Goal: Information Seeking & Learning: Learn about a topic

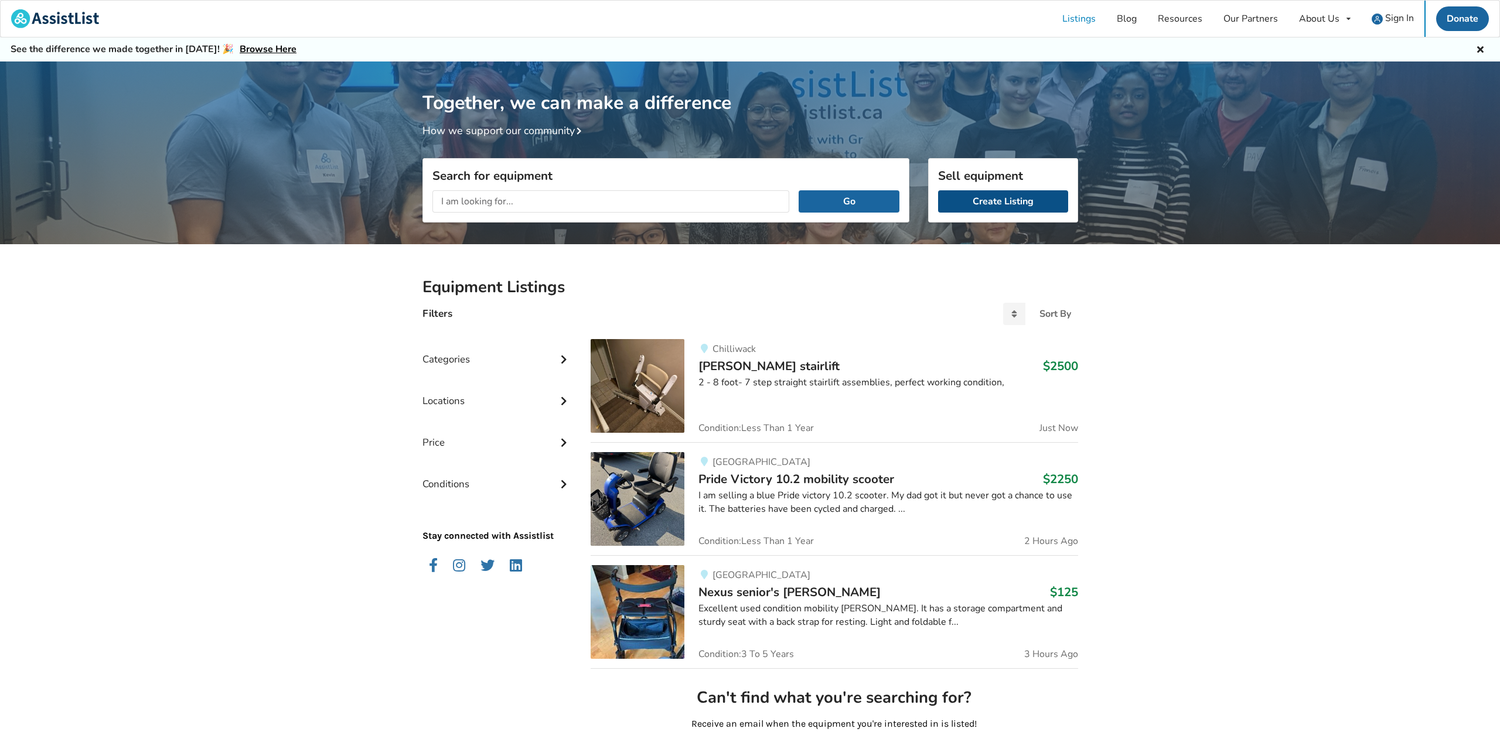
click at [1002, 203] on link "Create Listing" at bounding box center [1003, 201] width 130 height 22
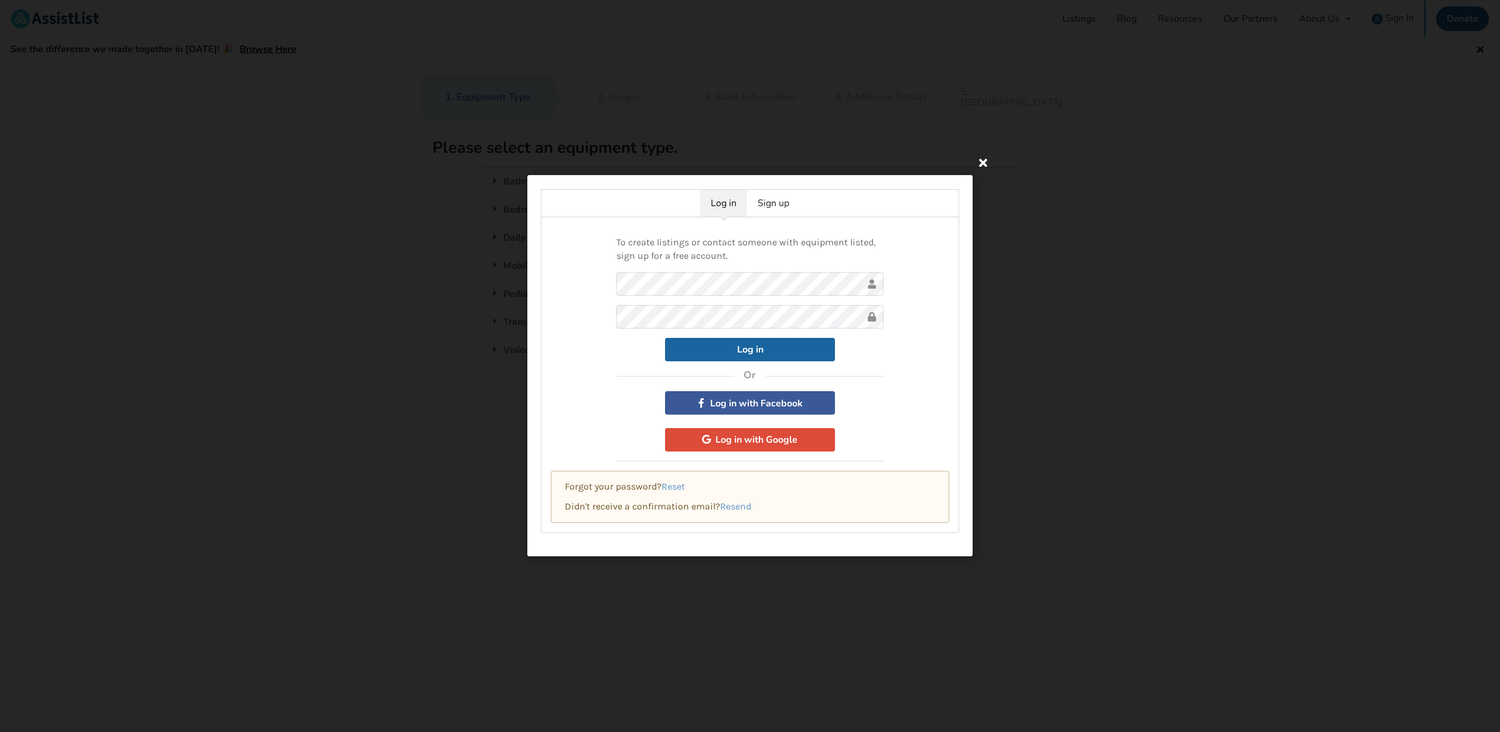
click at [984, 166] on icon at bounding box center [983, 162] width 21 height 21
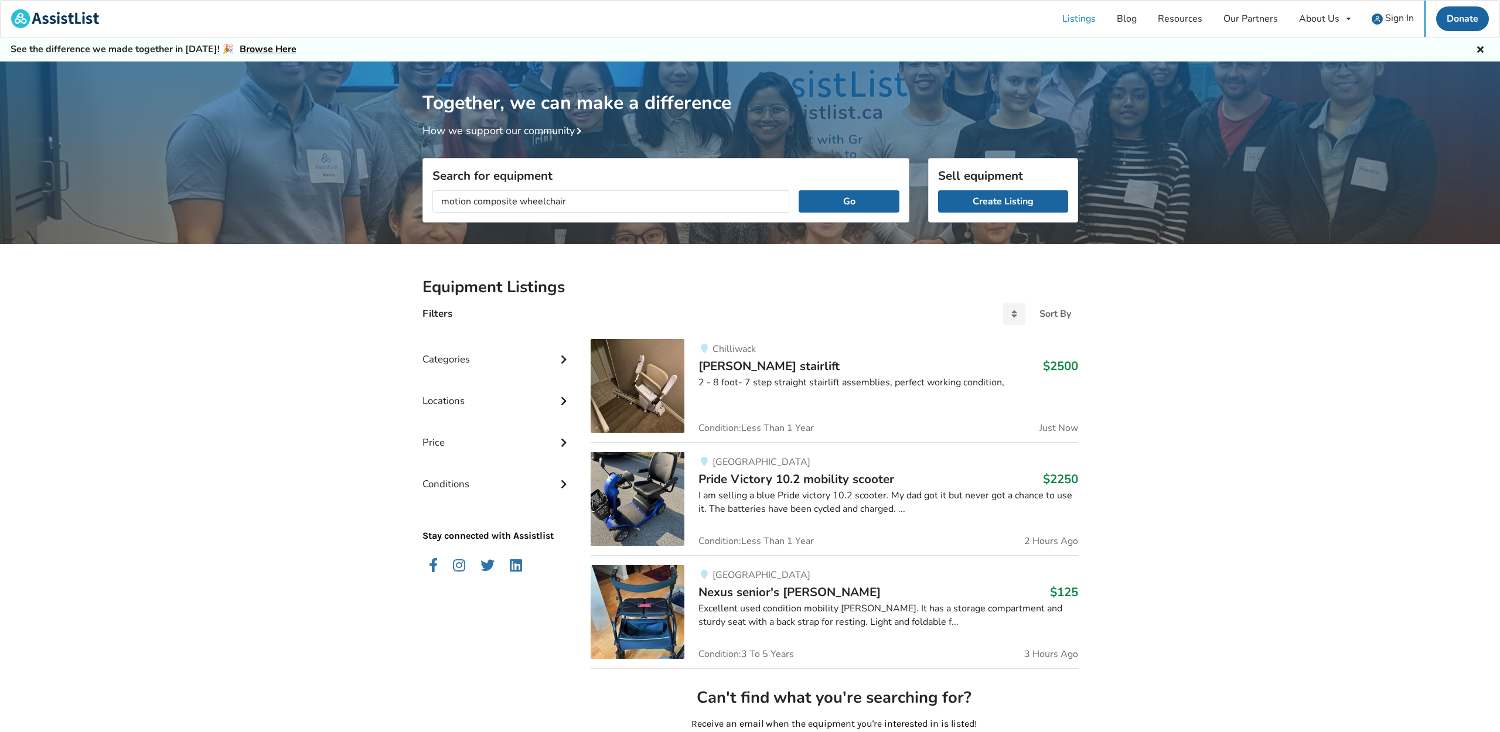
type input "motion composite wheelchair"
click at [799, 190] on button "Go" at bounding box center [849, 201] width 100 height 22
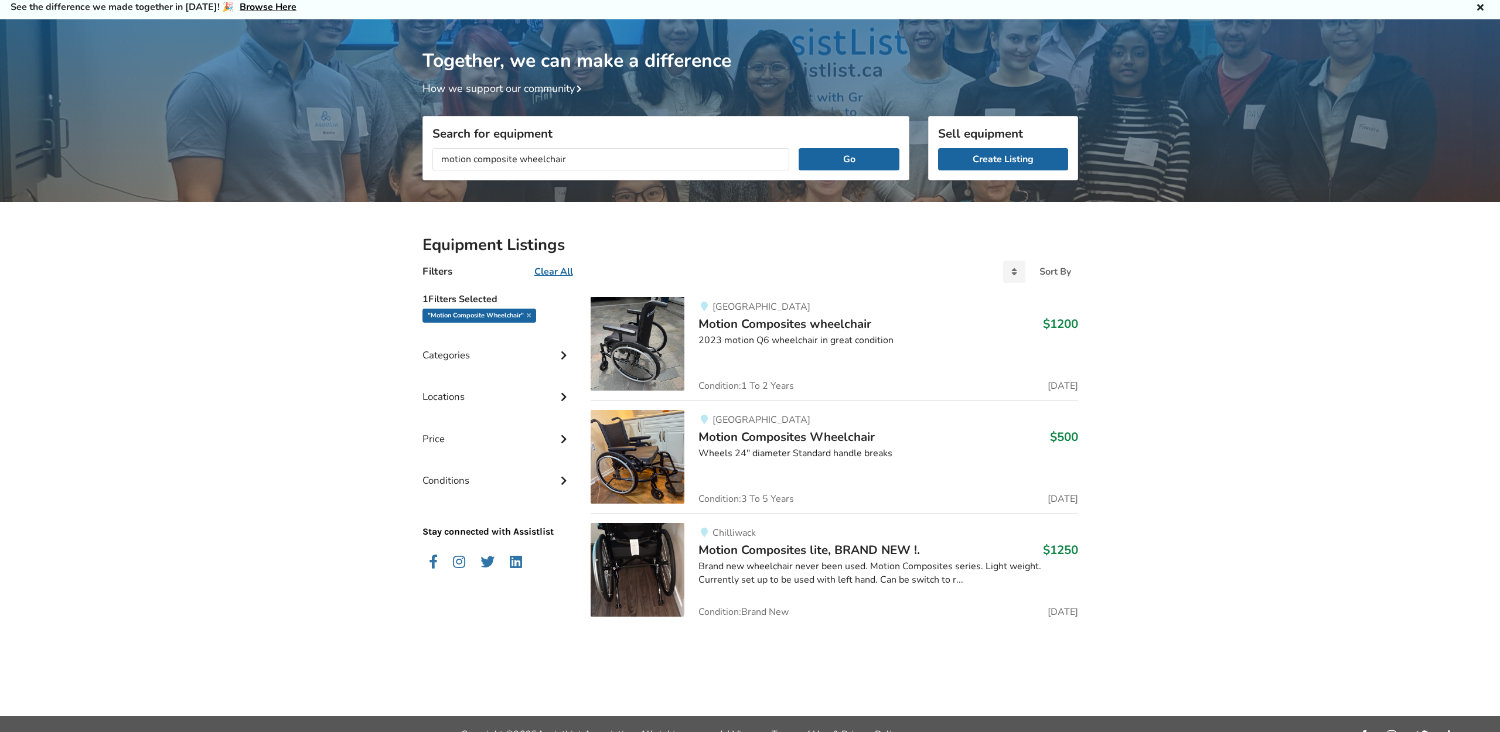
scroll to position [62, 0]
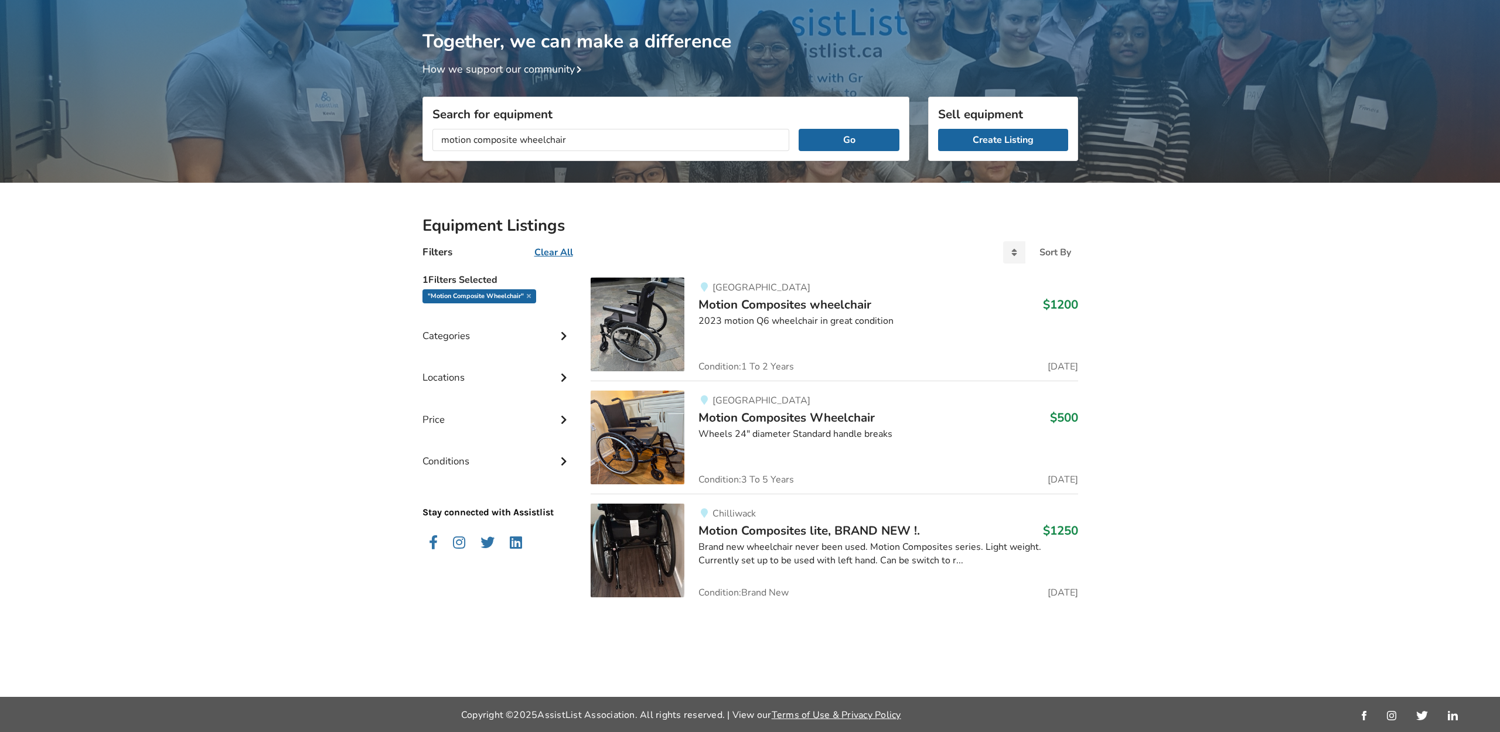
click at [639, 444] on img at bounding box center [638, 438] width 94 height 94
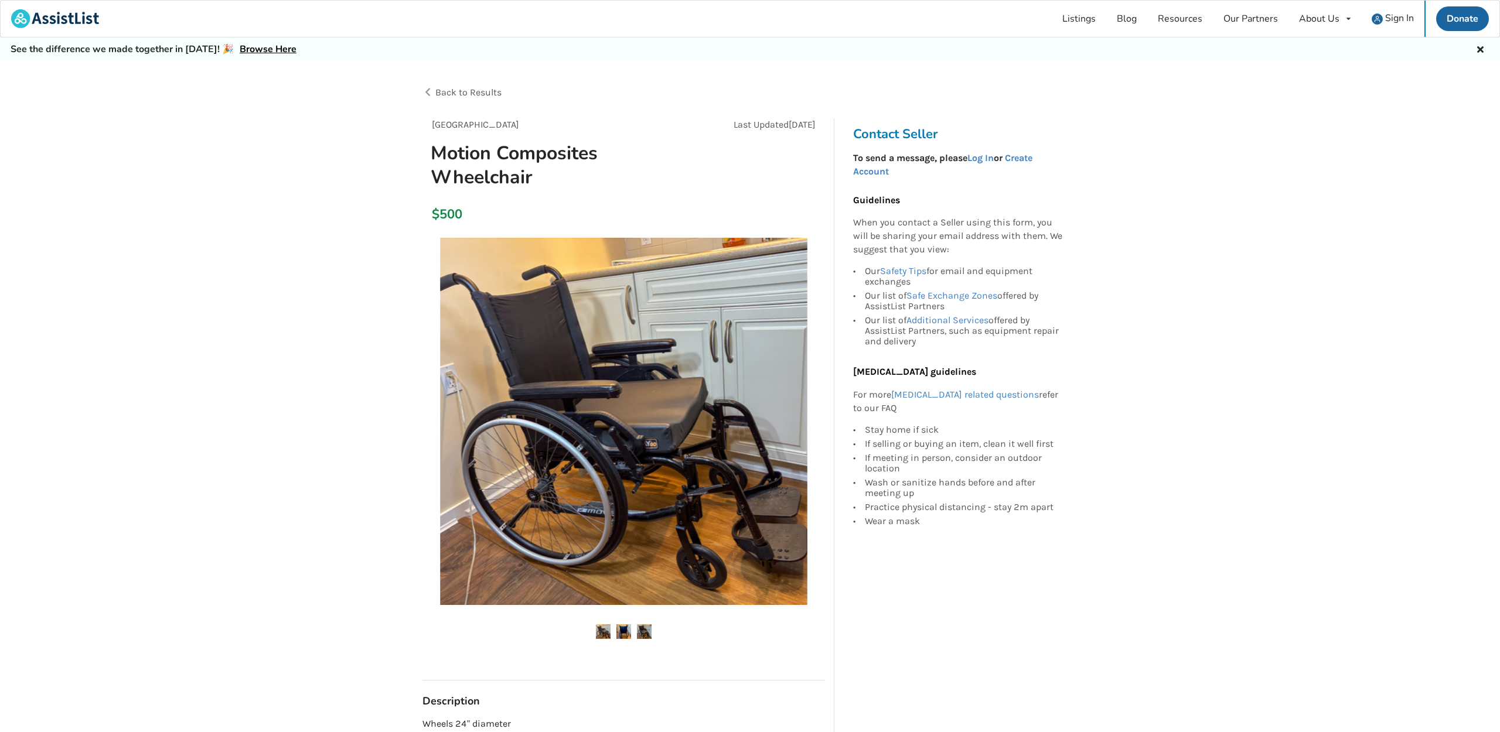
click at [465, 90] on span "Back to Results" at bounding box center [468, 92] width 66 height 11
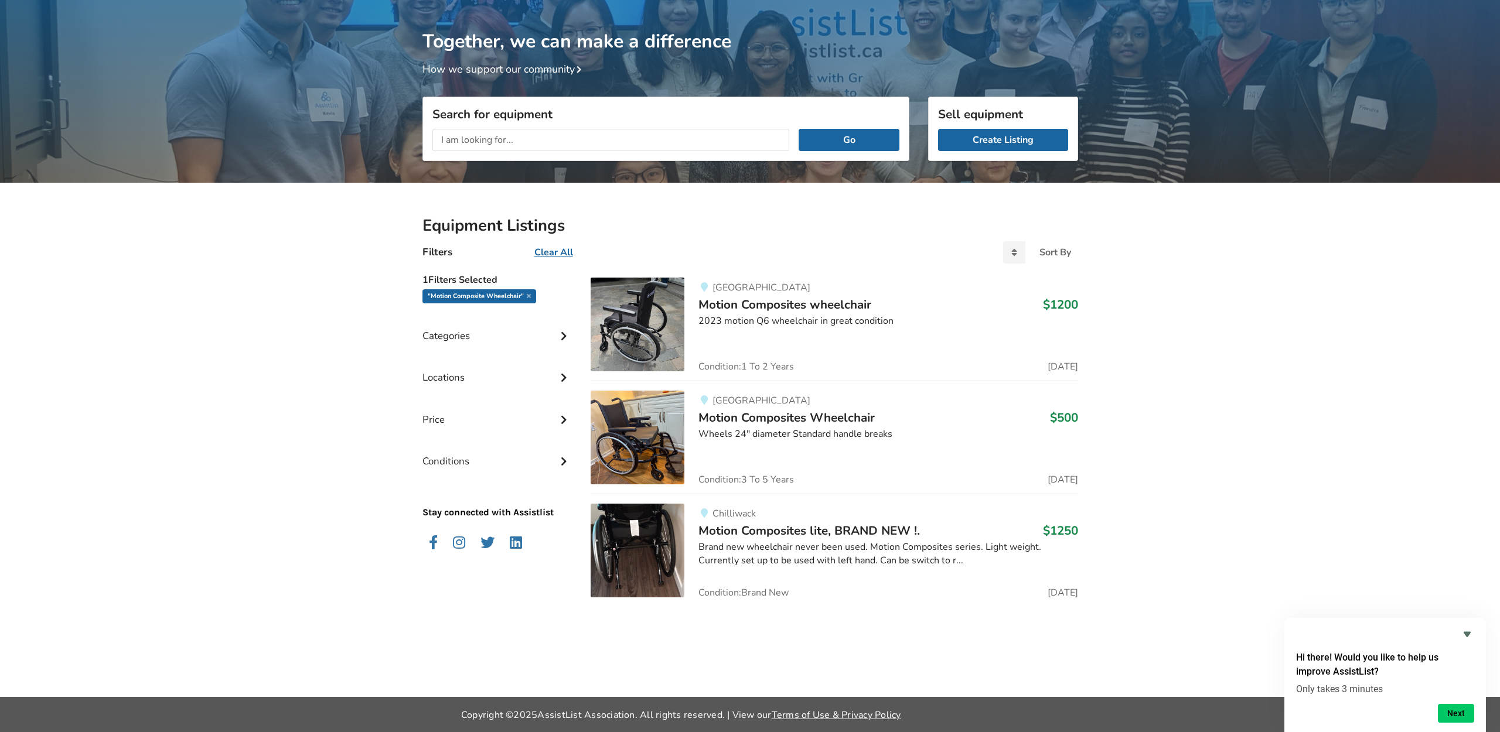
click at [659, 325] on img at bounding box center [638, 325] width 94 height 94
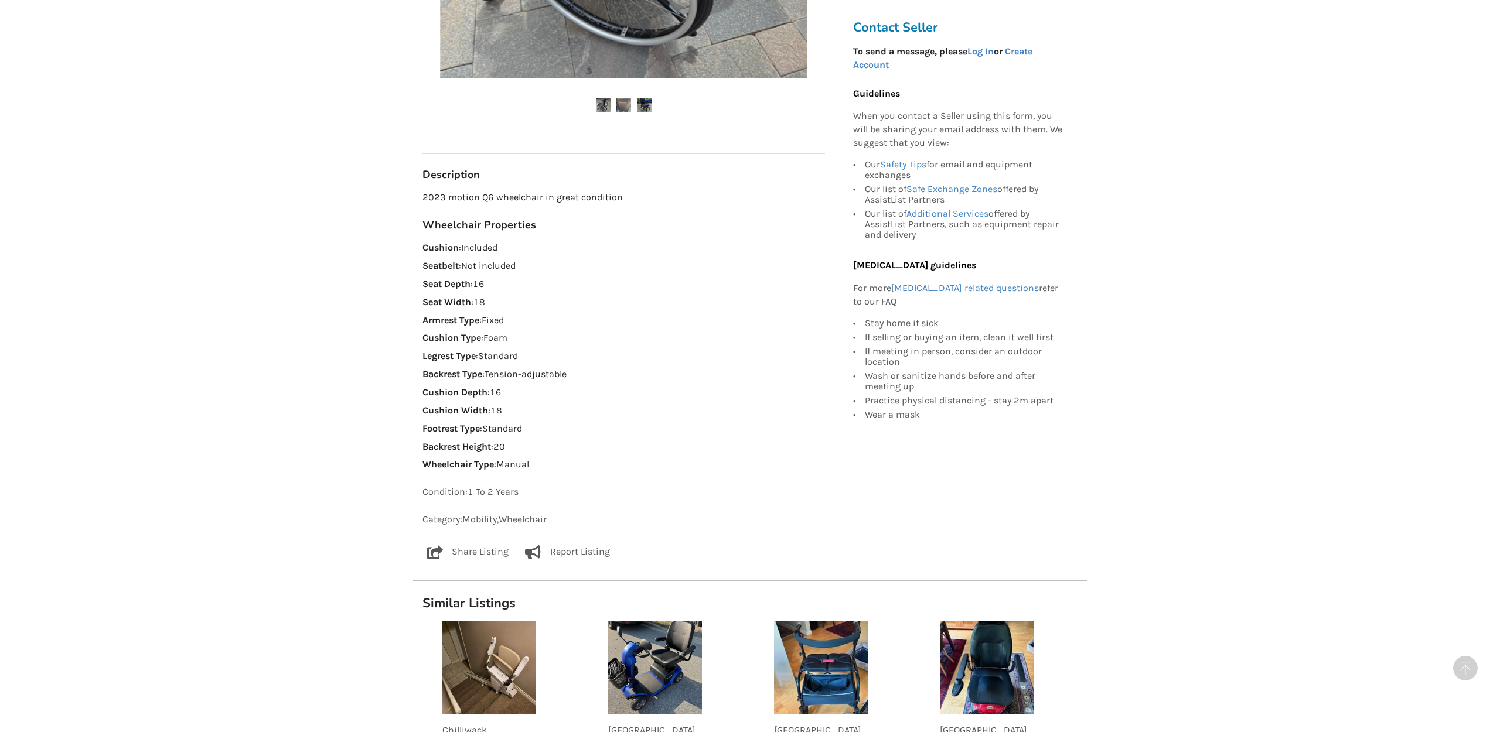
scroll to position [569, 0]
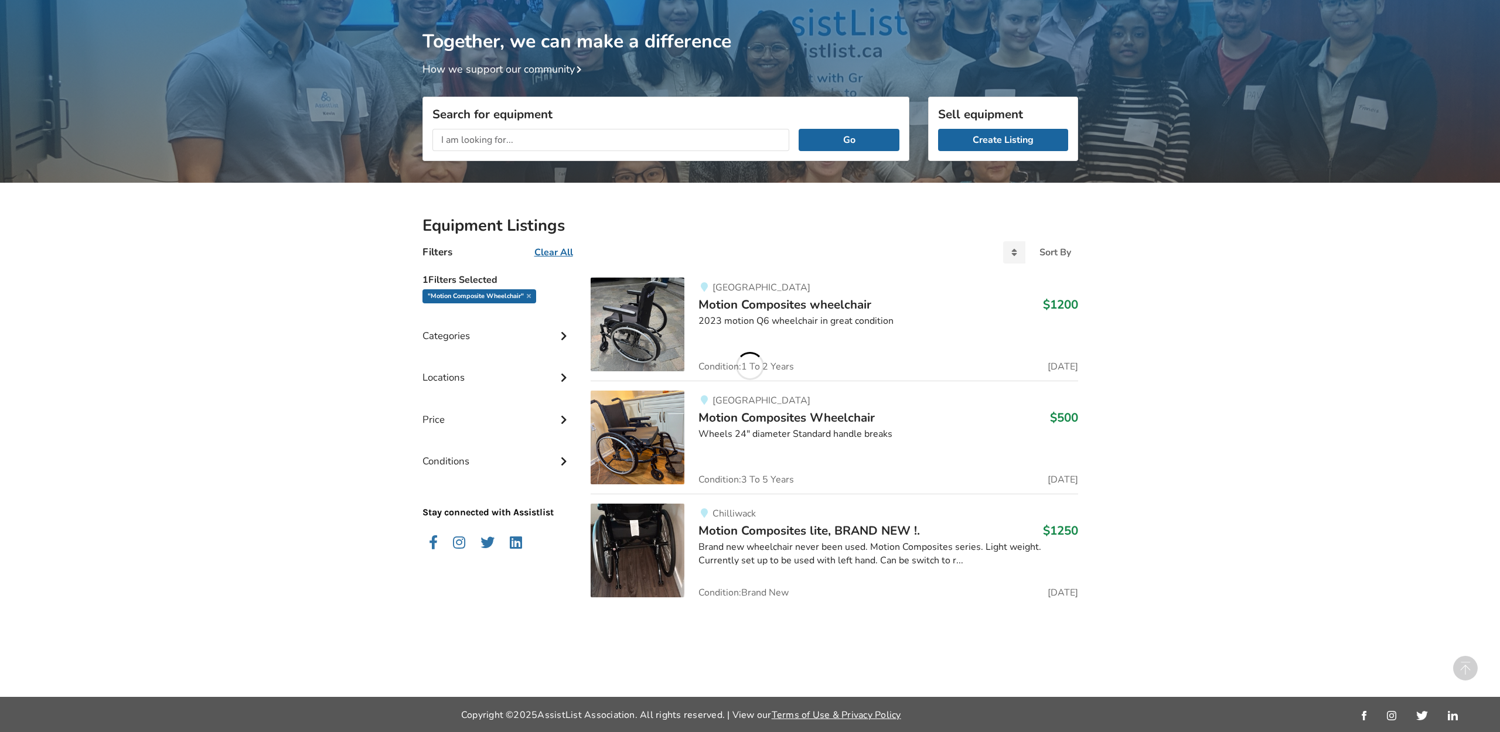
scroll to position [62, 0]
click at [689, 439] on div "West Vancouver Motion Composites Wheelchair $500 Wheels 24" diameter Standard h…" at bounding box center [880, 438] width 393 height 94
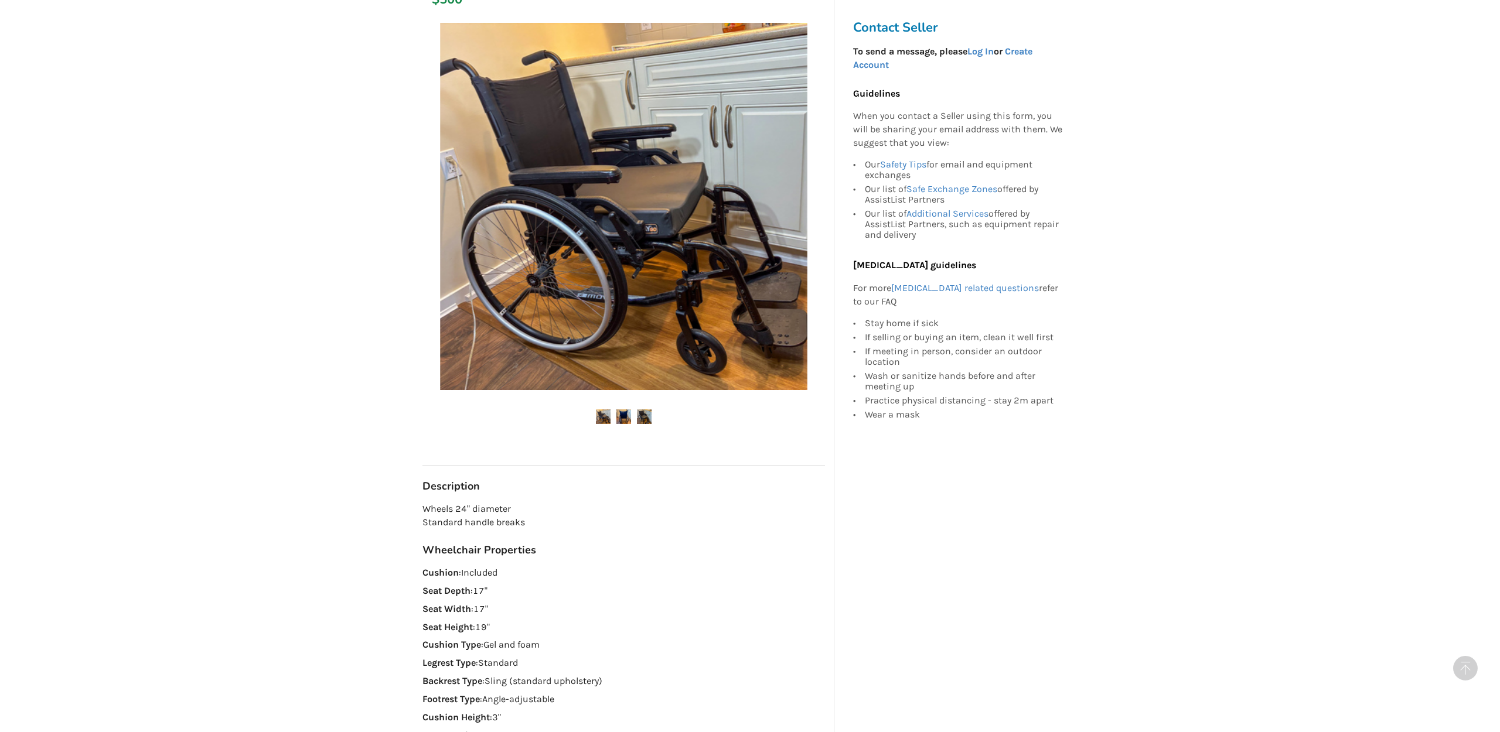
scroll to position [468, 0]
